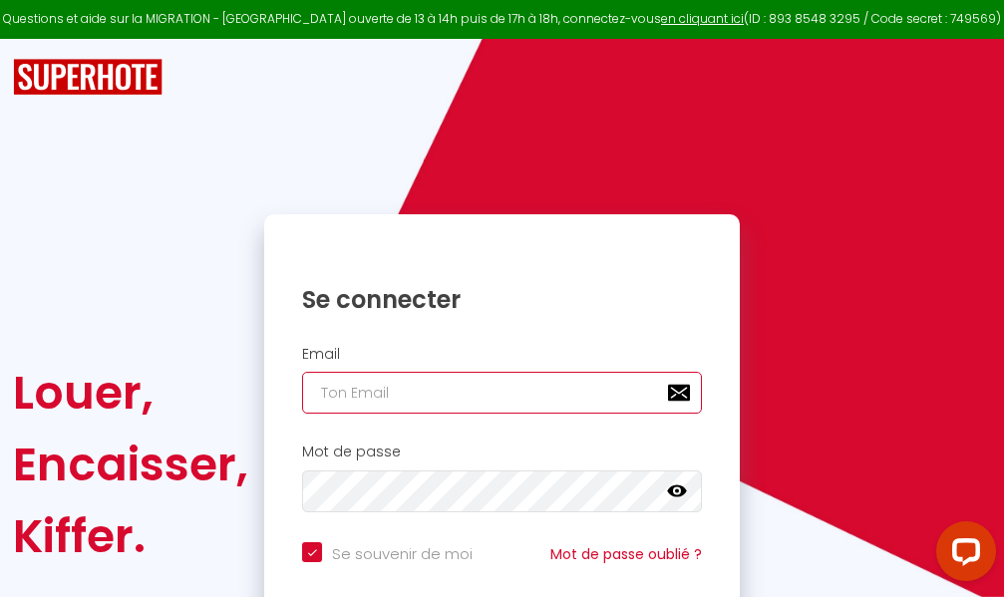
click at [507, 391] on input "email" at bounding box center [502, 393] width 400 height 42
type input "m"
checkbox input "true"
type input "ma"
checkbox input "true"
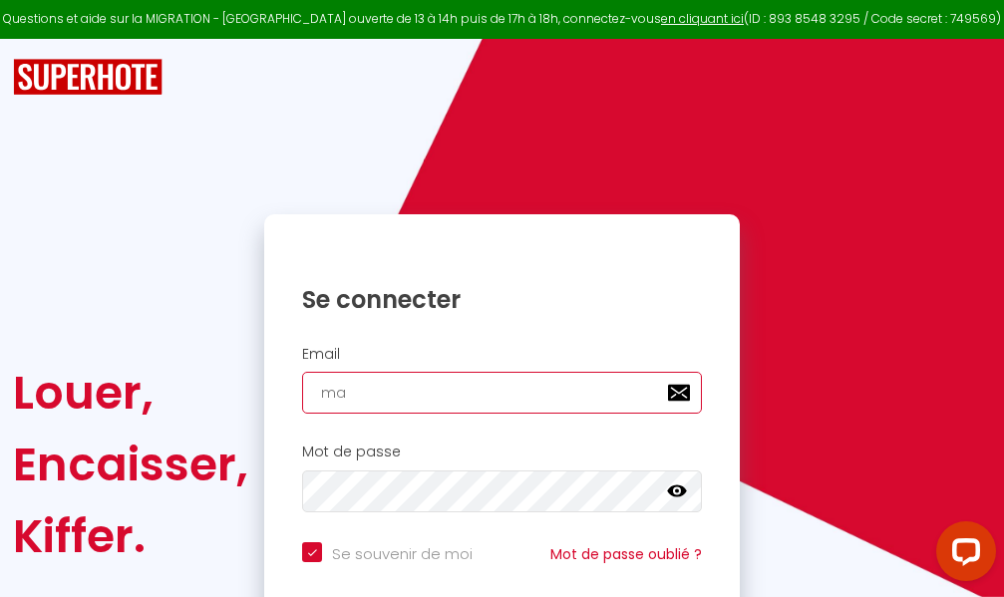
type input "mar"
checkbox input "true"
type input "marc"
checkbox input "true"
type input "marcd"
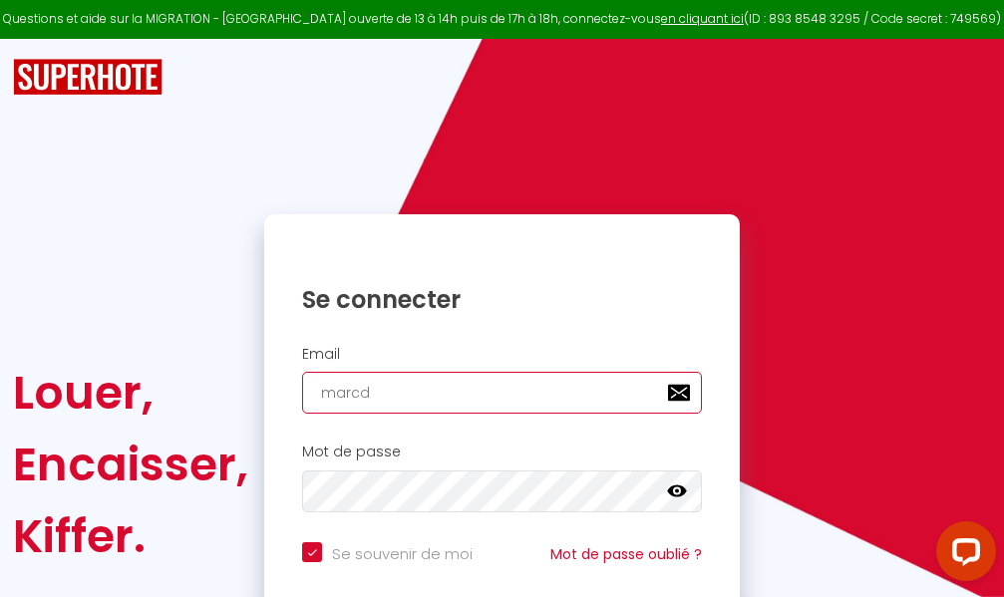
checkbox input "true"
type input "marcdp"
checkbox input "true"
type input "marcdpo"
checkbox input "true"
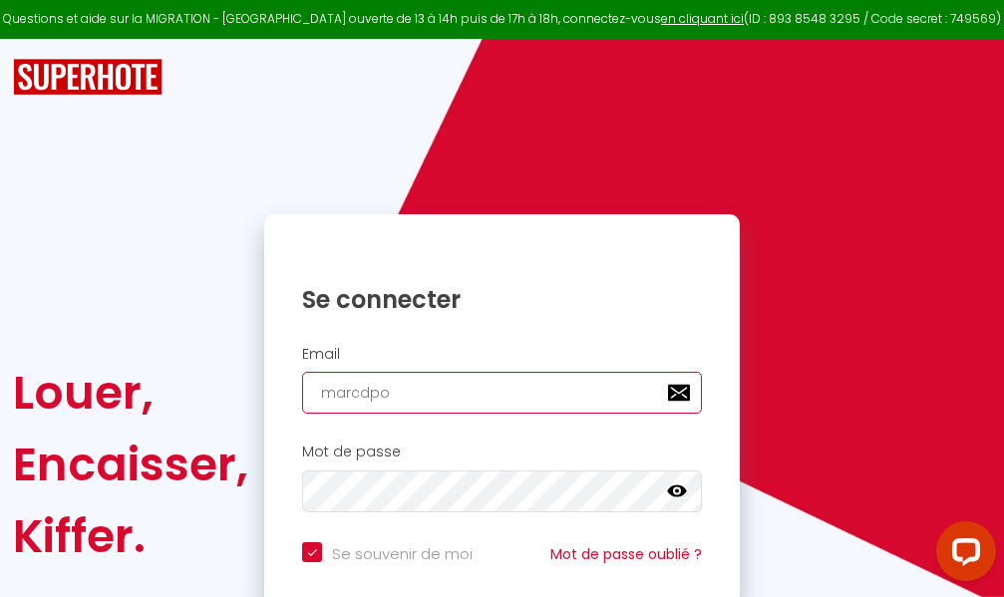
type input "marcdpoz"
checkbox input "true"
type input "marcdpoz."
checkbox input "true"
type input "marcdpoz.l"
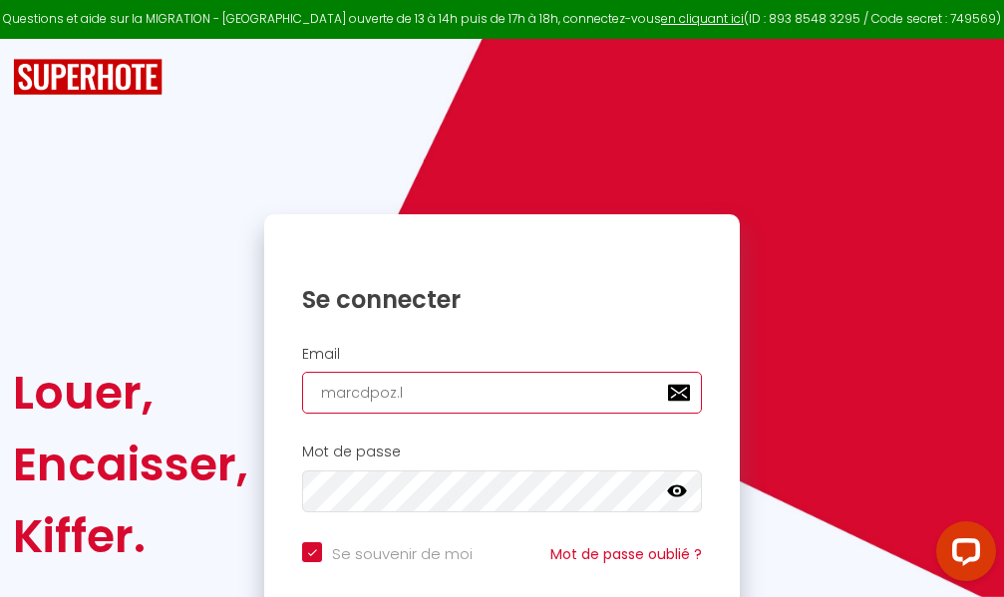
checkbox input "true"
type input "marcdpoz.lo"
checkbox input "true"
type input "marcdpoz.loc"
checkbox input "true"
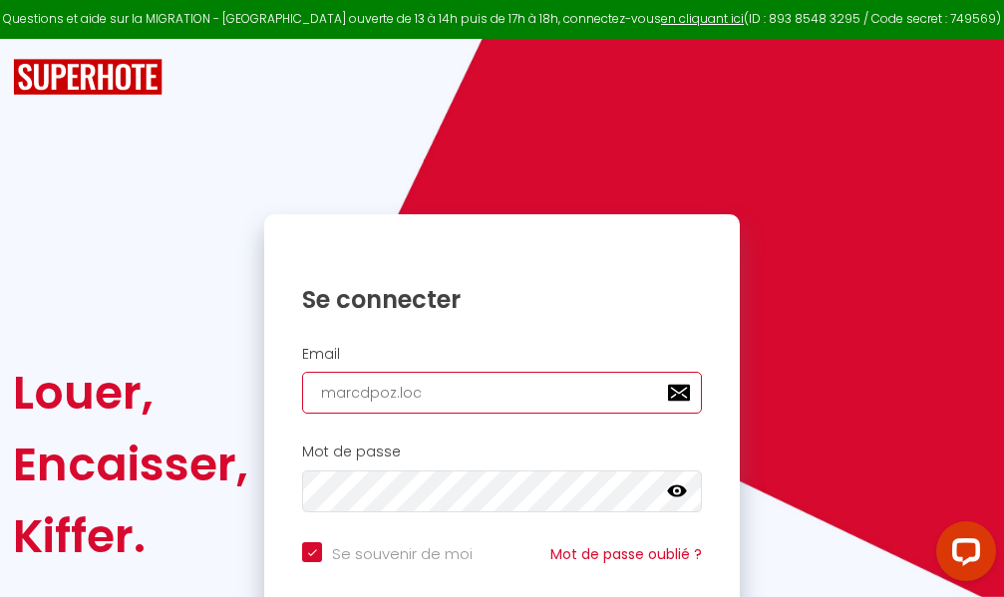
type input "marcdpoz.loca"
checkbox input "true"
type input "marcdpoz.locat"
checkbox input "true"
type input "marcdpoz.locati"
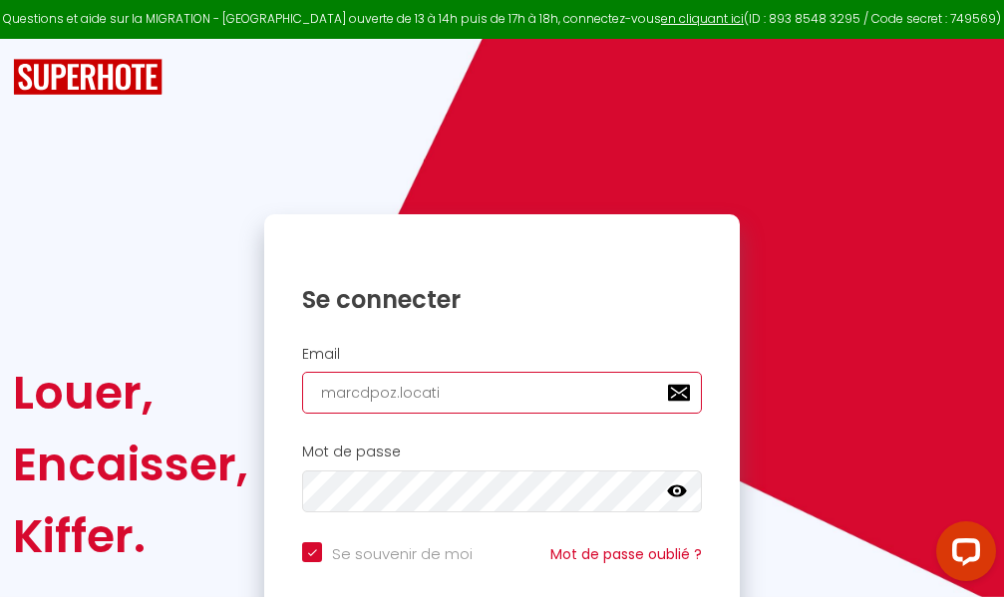
checkbox input "true"
type input "marcdpoz.locatio"
checkbox input "true"
type input "marcdpoz.location"
checkbox input "true"
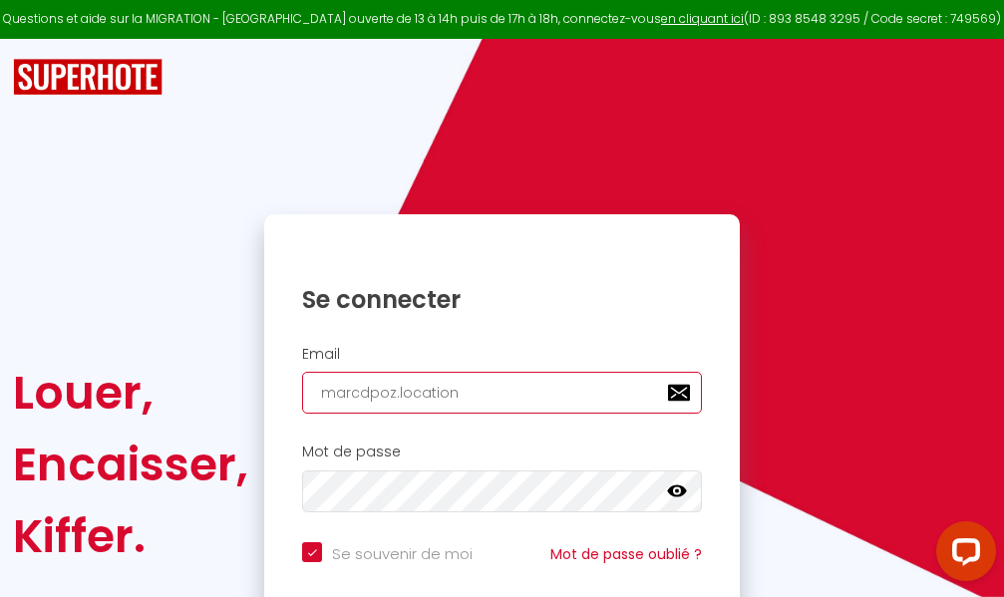
type input "marcdpoz.location@"
checkbox input "true"
type input "marcdpoz.location@g"
checkbox input "true"
type input "marcdpoz.location@gm"
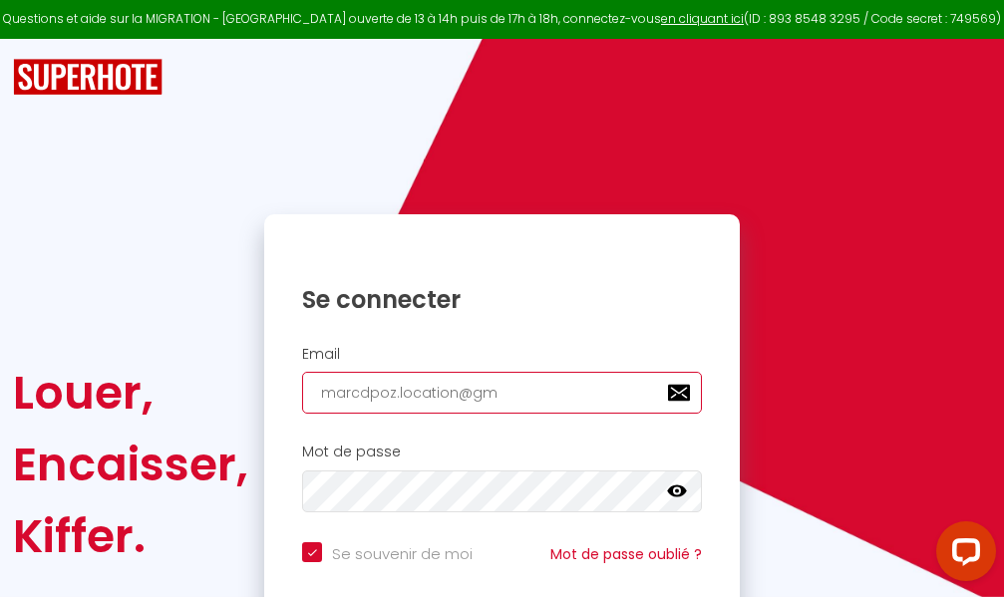
checkbox input "true"
type input "marcdpoz.location@gma"
checkbox input "true"
type input "marcdpoz.location@gmai"
checkbox input "true"
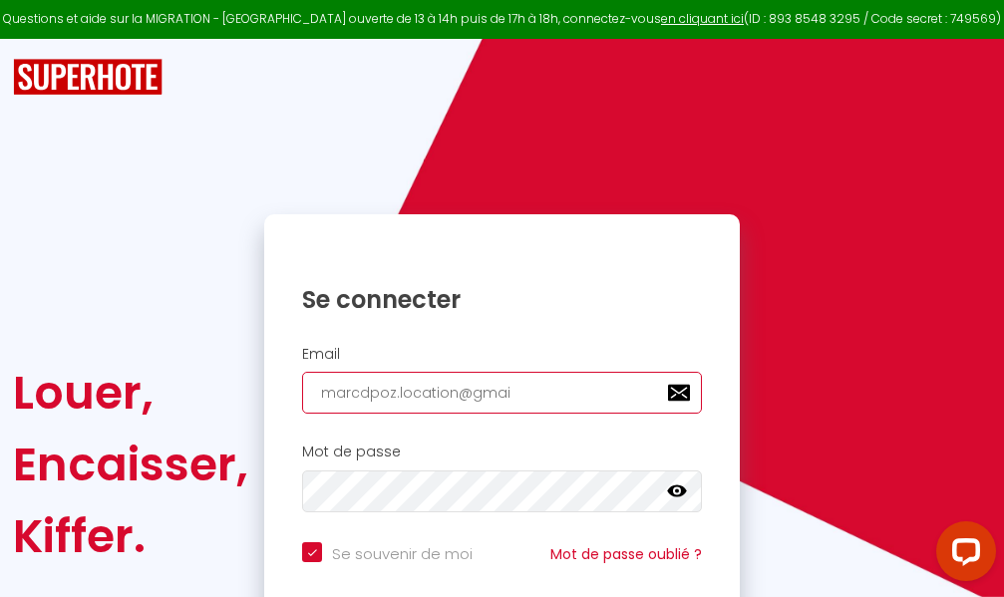
type input "[EMAIL_ADDRESS]"
checkbox input "true"
type input "[EMAIL_ADDRESS]."
checkbox input "true"
type input "marcdpoz.location@gmail.c"
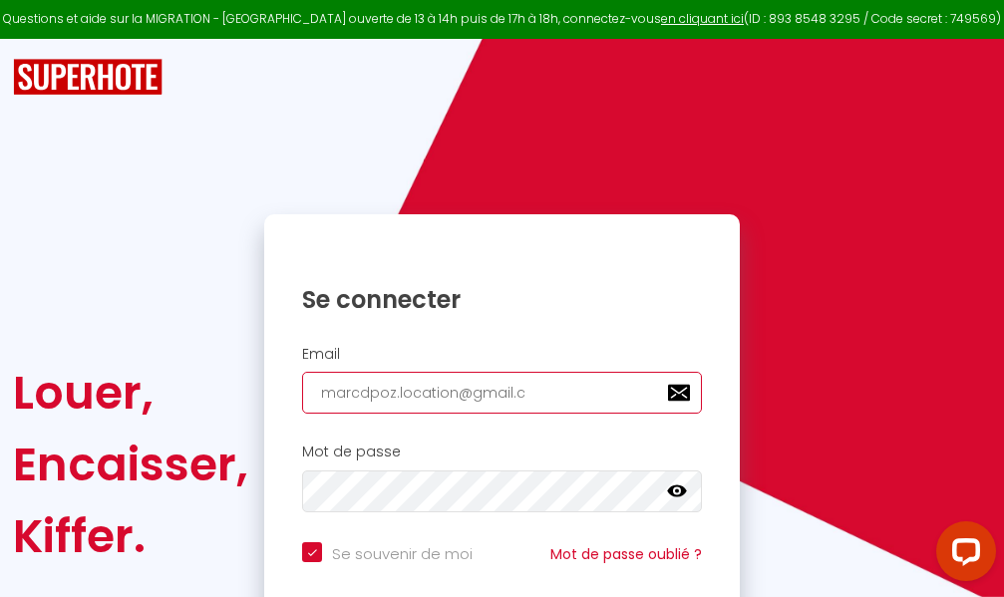
checkbox input "true"
type input "[EMAIL_ADDRESS][DOMAIN_NAME]"
checkbox input "true"
type input "[EMAIL_ADDRESS][DOMAIN_NAME]"
checkbox input "true"
